Goal: Use online tool/utility: Utilize a website feature to perform a specific function

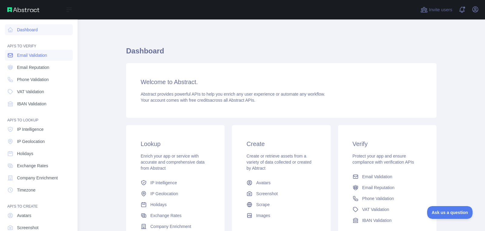
click at [21, 59] on link "Email Validation" at bounding box center [39, 55] width 68 height 11
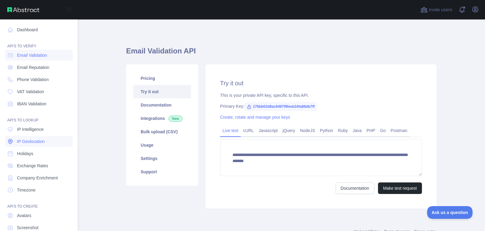
click at [32, 144] on span "IP Geolocation" at bounding box center [31, 141] width 28 height 6
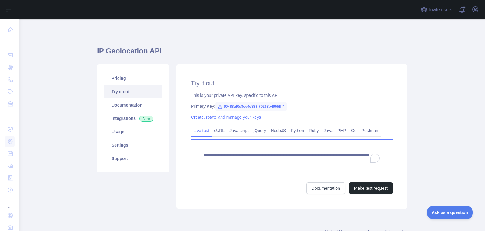
drag, startPoint x: 325, startPoint y: 162, endPoint x: 365, endPoint y: 161, distance: 39.7
click at [365, 162] on textarea "**********" at bounding box center [292, 157] width 202 height 37
paste textarea "To enrich screen reader interactions, please activate Accessibility in Grammarl…"
type textarea "**********"
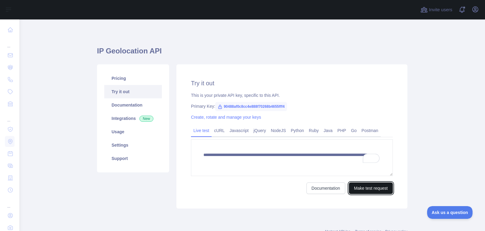
click at [362, 187] on button "Make test request" at bounding box center [371, 188] width 44 height 12
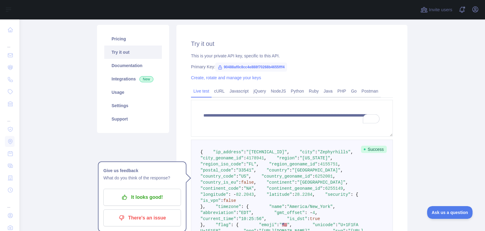
scroll to position [40, 0]
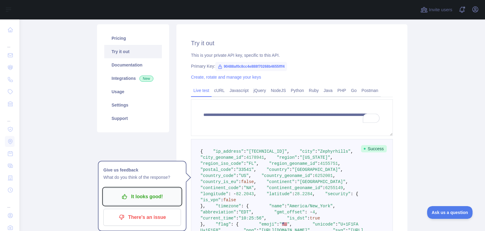
click at [138, 201] on p "It looks good!" at bounding box center [142, 196] width 68 height 10
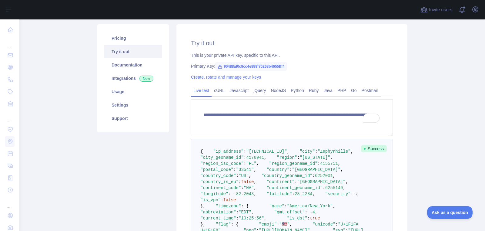
scroll to position [275, 0]
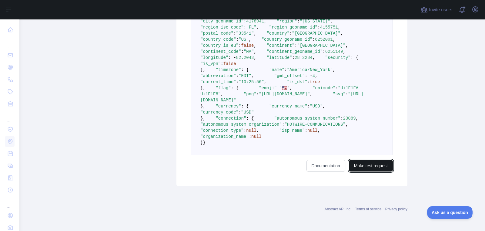
click at [377, 171] on button "Make test request" at bounding box center [371, 166] width 44 height 12
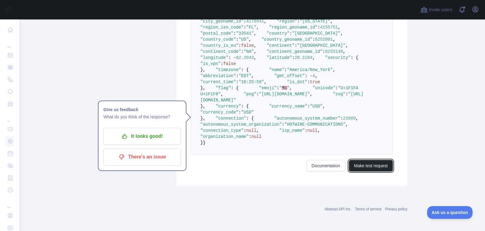
scroll to position [135, 0]
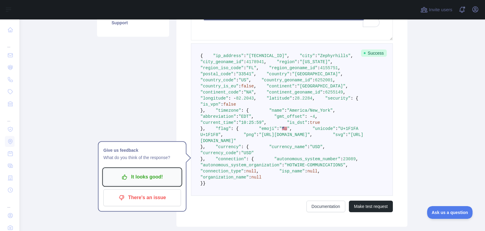
click at [151, 176] on p "It looks good!" at bounding box center [142, 177] width 68 height 10
